Goal: Navigation & Orientation: Find specific page/section

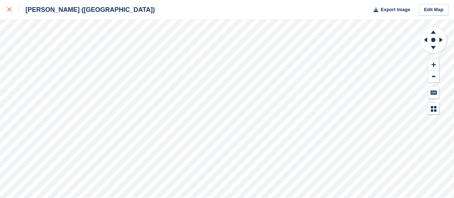
click at [9, 10] on icon at bounding box center [9, 9] width 4 height 4
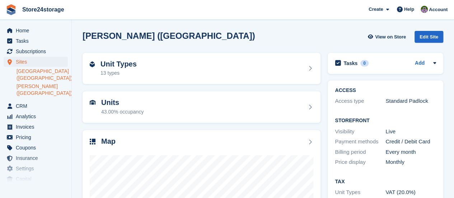
click at [40, 74] on link "[GEOGRAPHIC_DATA] ([GEOGRAPHIC_DATA])" at bounding box center [42, 75] width 51 height 14
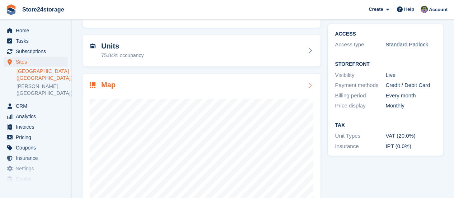
scroll to position [72, 0]
